Goal: Information Seeking & Learning: Find contact information

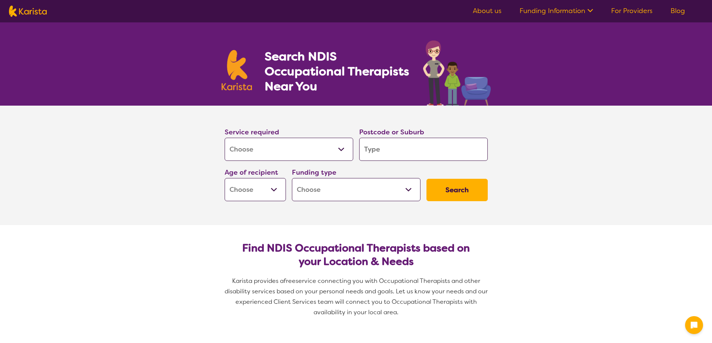
select select "[MEDICAL_DATA]"
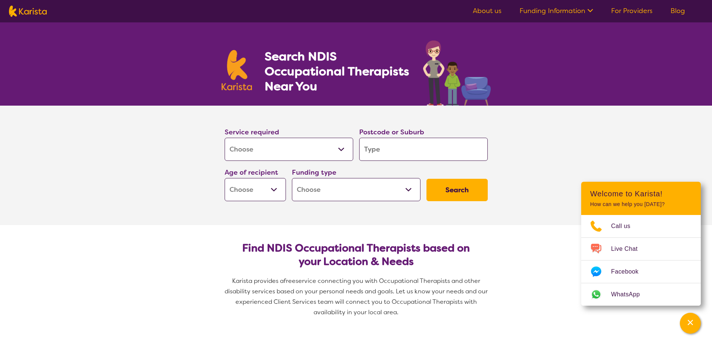
click at [372, 150] on input "search" at bounding box center [423, 149] width 129 height 23
type input "2"
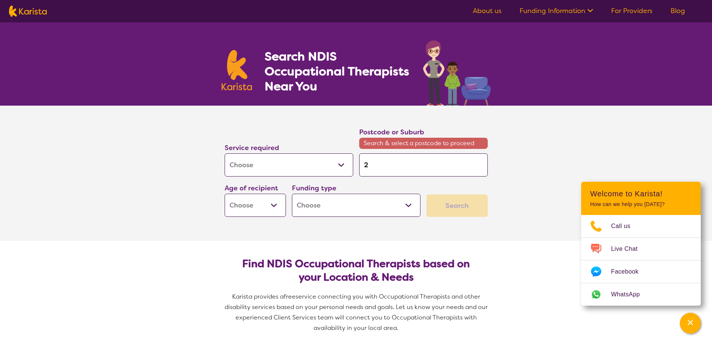
type input "22"
type input "226"
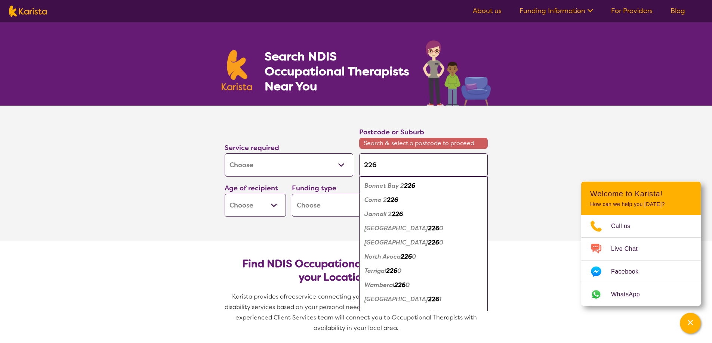
type input "2262"
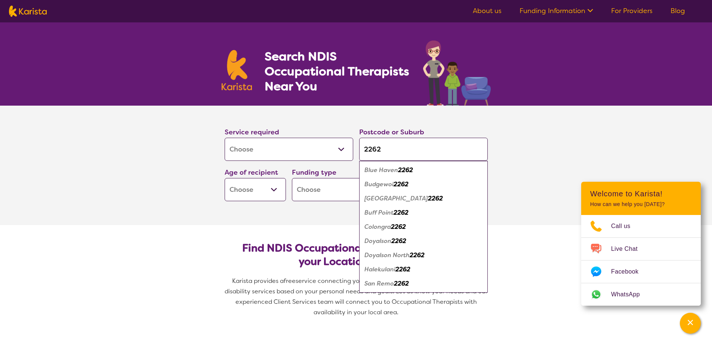
type input "2262"
drag, startPoint x: 390, startPoint y: 168, endPoint x: 392, endPoint y: 173, distance: 5.0
click at [391, 171] on em "Blue Haven" at bounding box center [381, 170] width 34 height 8
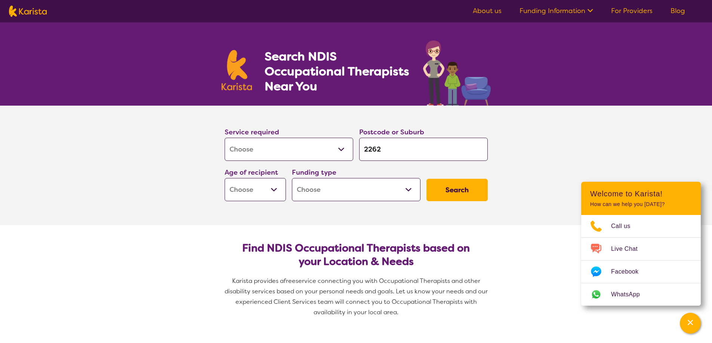
click at [274, 188] on select "Early Childhood - 0 to 9 Child - 10 to 11 Adolescent - 12 to 17 Adult - 18 to 6…" at bounding box center [255, 189] width 61 height 23
select select "AS"
click at [225, 178] on select "Early Childhood - 0 to 9 Child - 10 to 11 Adolescent - 12 to 17 Adult - 18 to 6…" at bounding box center [255, 189] width 61 height 23
select select "AS"
click at [410, 190] on select "Home Care Package (HCP) National Disability Insurance Scheme (NDIS) I don't know" at bounding box center [356, 189] width 129 height 23
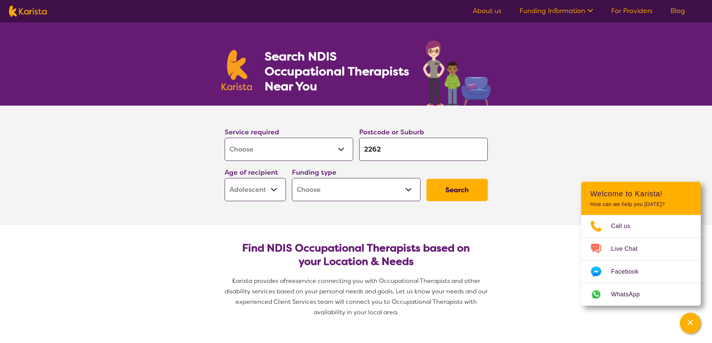
select select "NDIS"
click at [292, 178] on select "Home Care Package (HCP) National Disability Insurance Scheme (NDIS) I don't know" at bounding box center [356, 189] width 129 height 23
select select "NDIS"
click at [463, 190] on button "Search" at bounding box center [456, 190] width 61 height 22
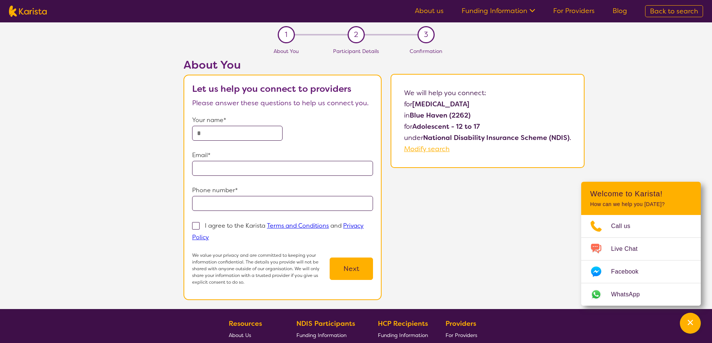
select select "[MEDICAL_DATA]"
select select "AS"
select select "NDIS"
select select "[MEDICAL_DATA]"
select select "AS"
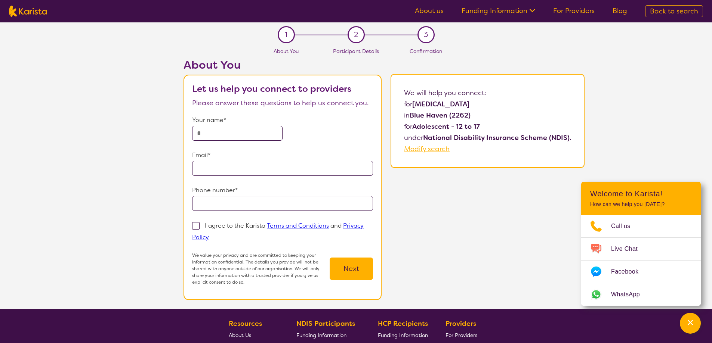
select select "NDIS"
